Goal: Complete application form

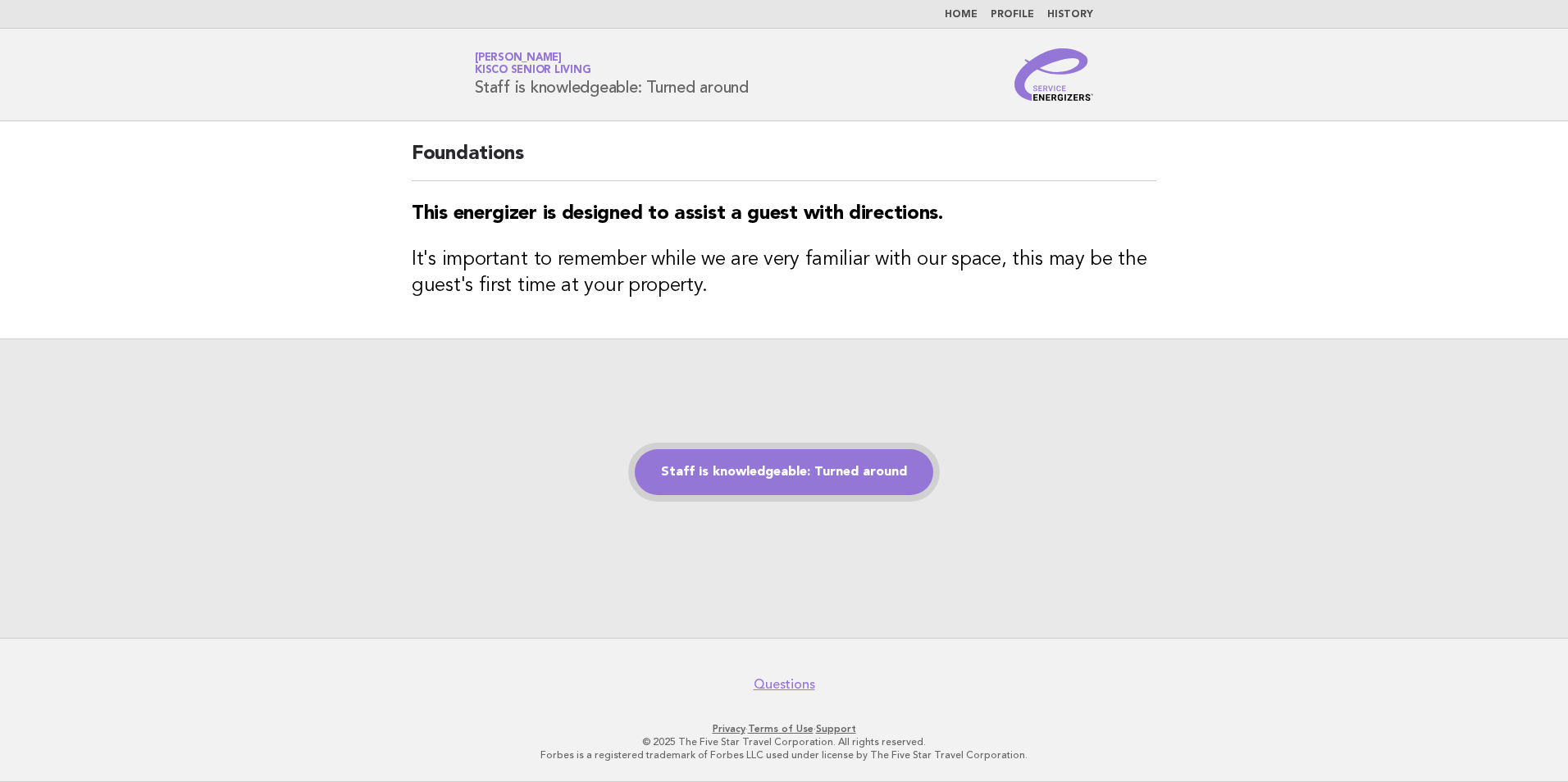
click at [768, 476] on link "Staff is knowledgeable: Turned around" at bounding box center [784, 472] width 298 height 46
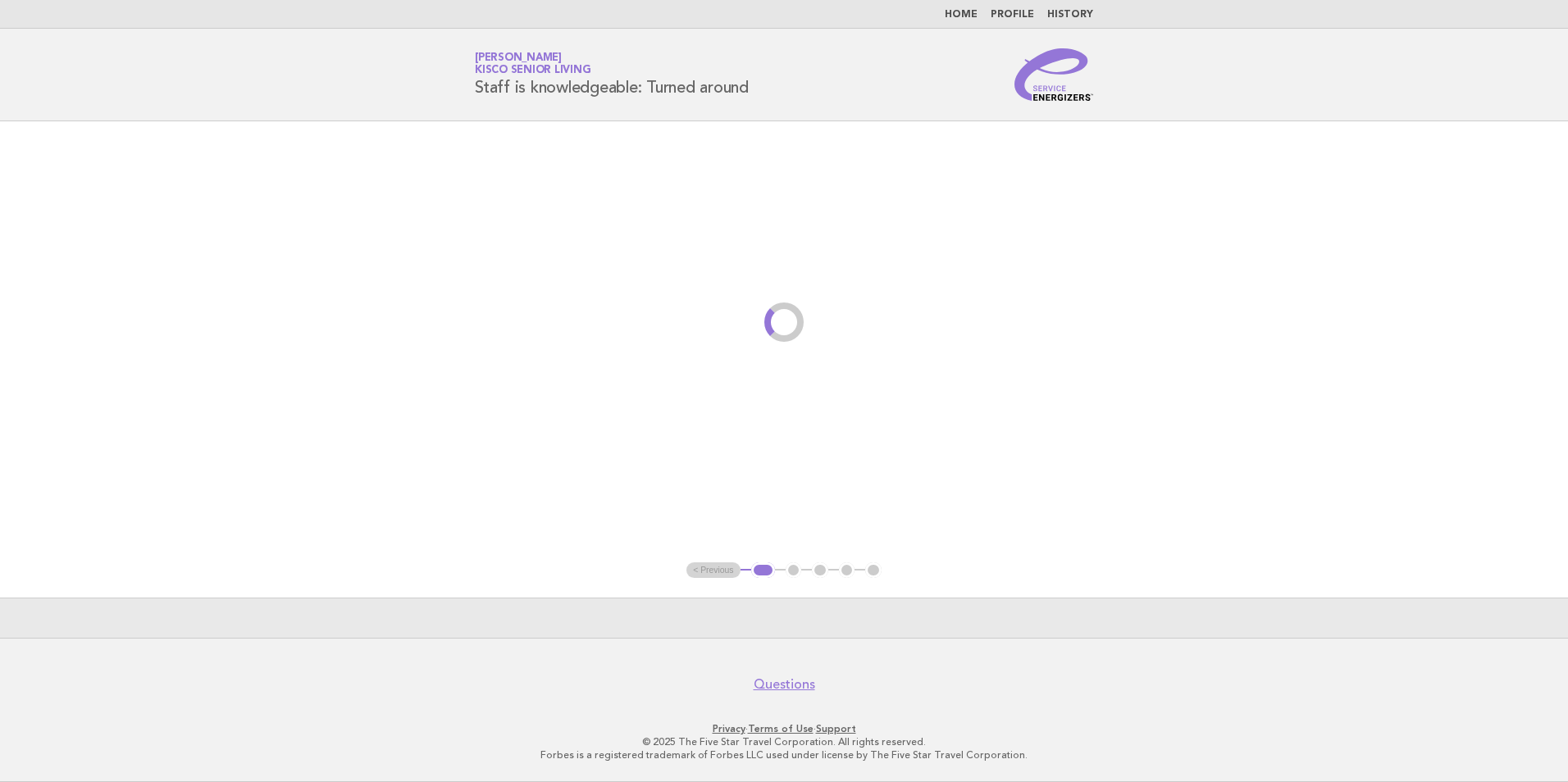
click at [768, 476] on main "< Previous 1 2 3 4 5" at bounding box center [784, 380] width 1568 height 517
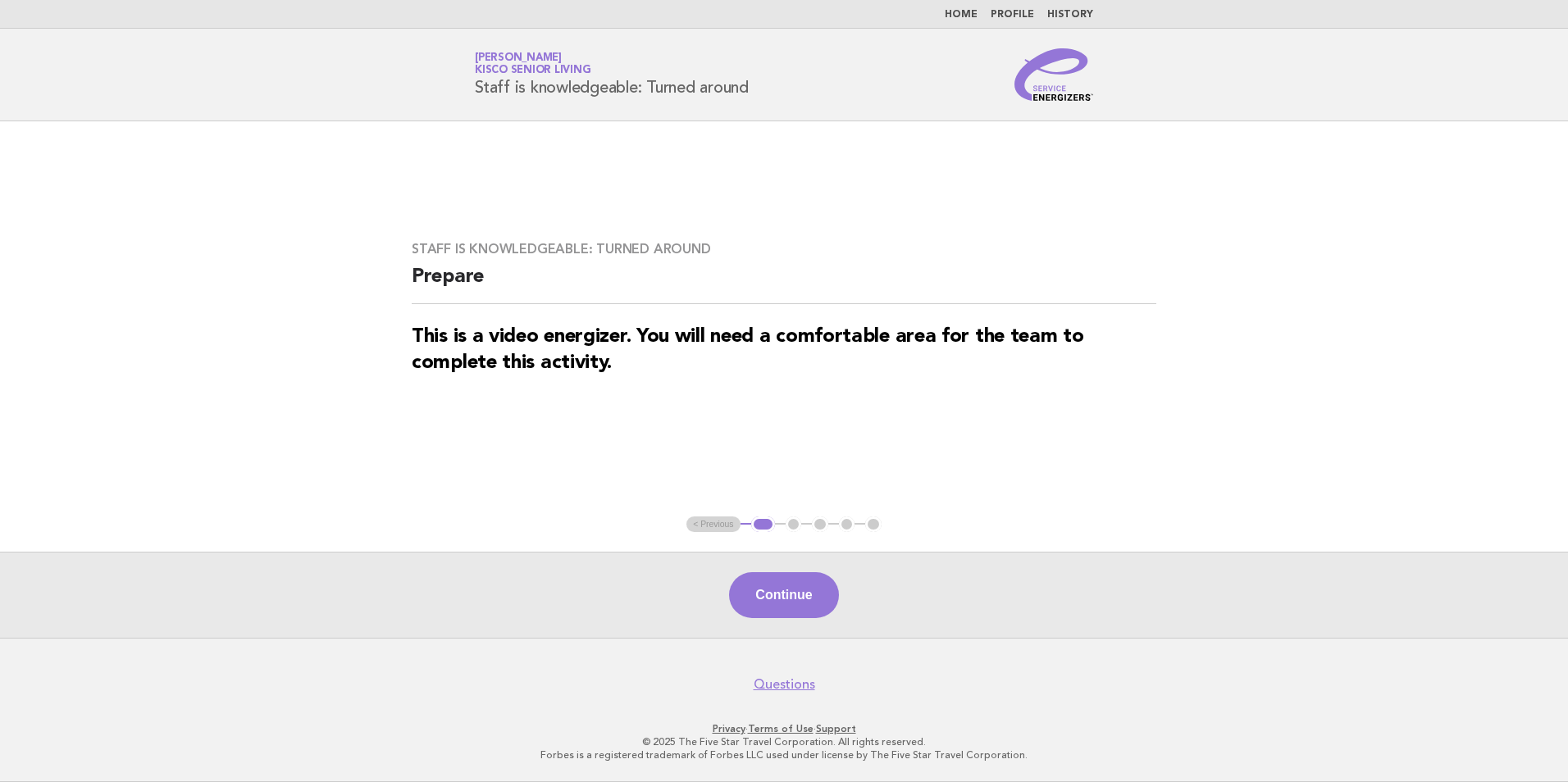
click at [762, 601] on button "Continue" at bounding box center [784, 595] width 109 height 46
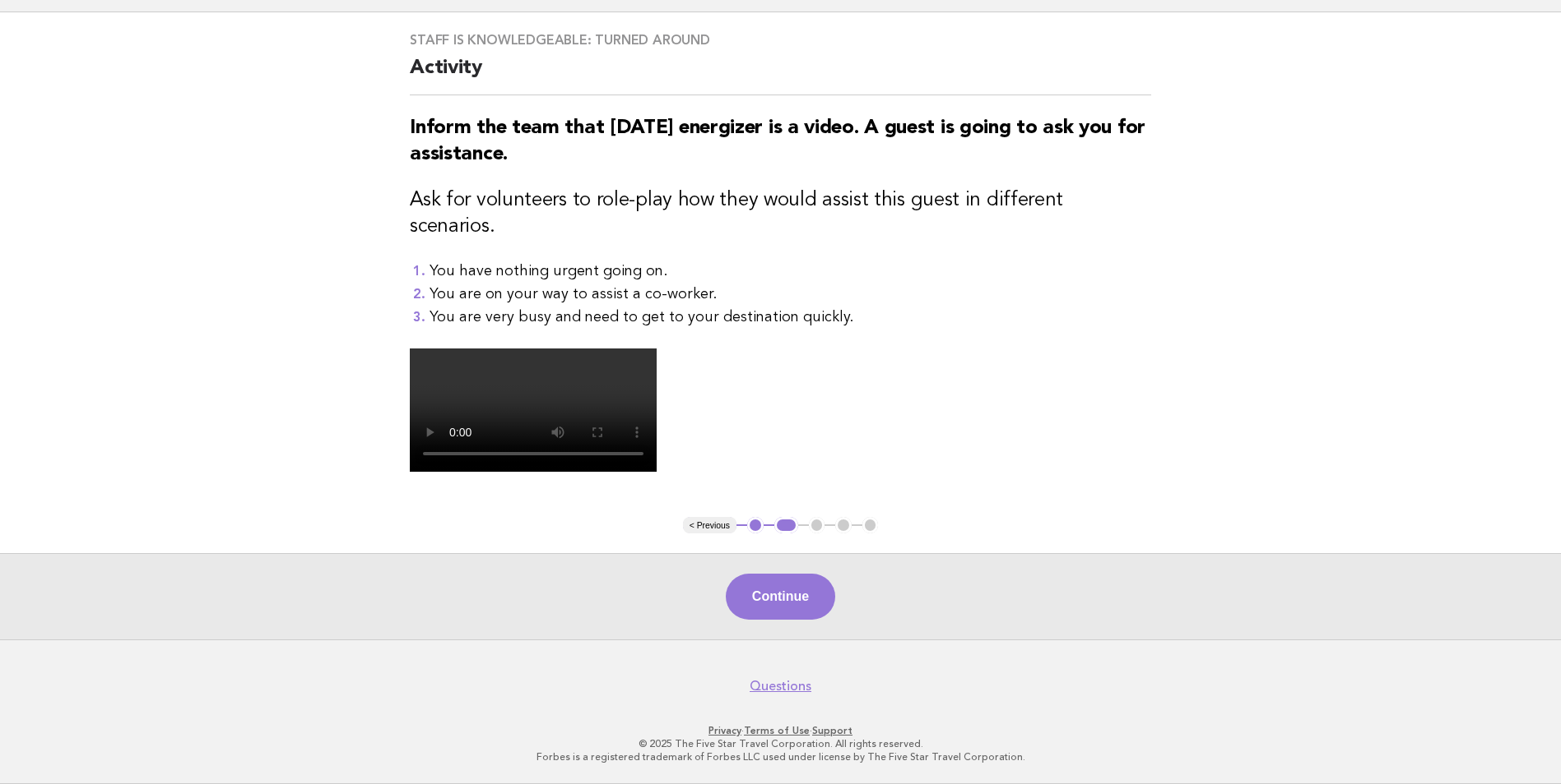
scroll to position [328, 0]
click at [815, 620] on button "Continue" at bounding box center [780, 597] width 110 height 46
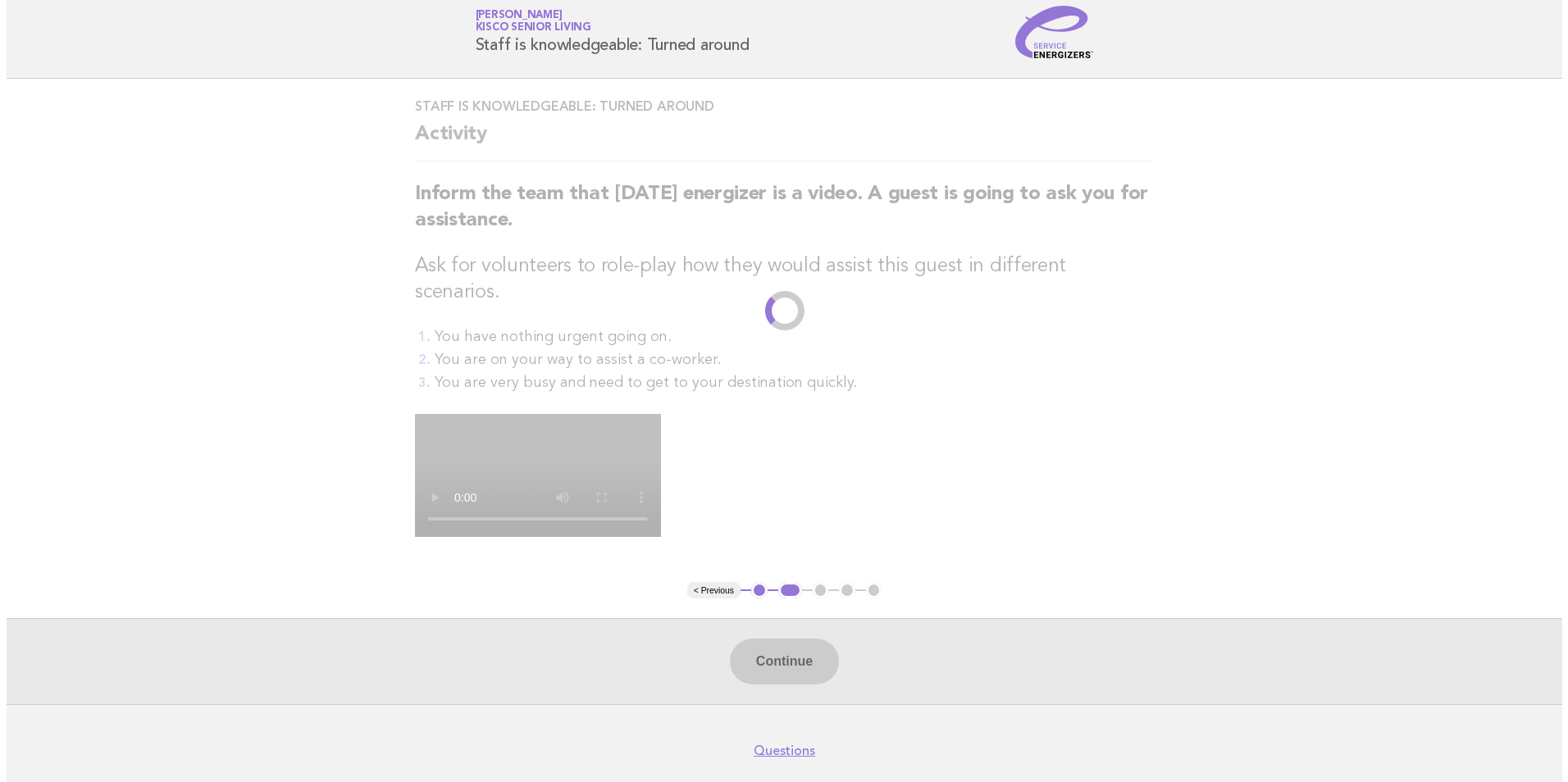
scroll to position [0, 0]
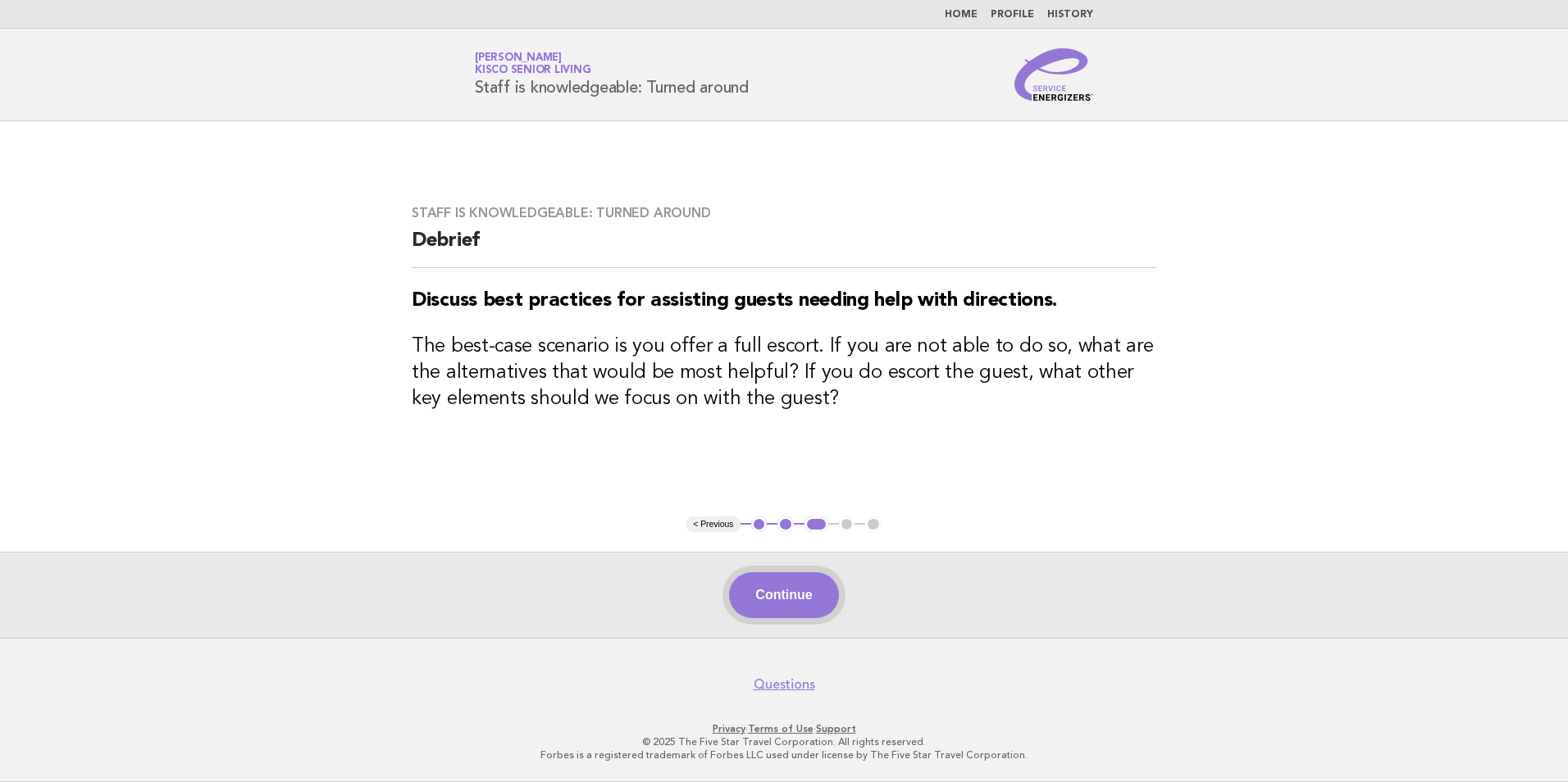
click at [791, 593] on button "Continue" at bounding box center [784, 595] width 109 height 46
